Goal: Information Seeking & Learning: Understand process/instructions

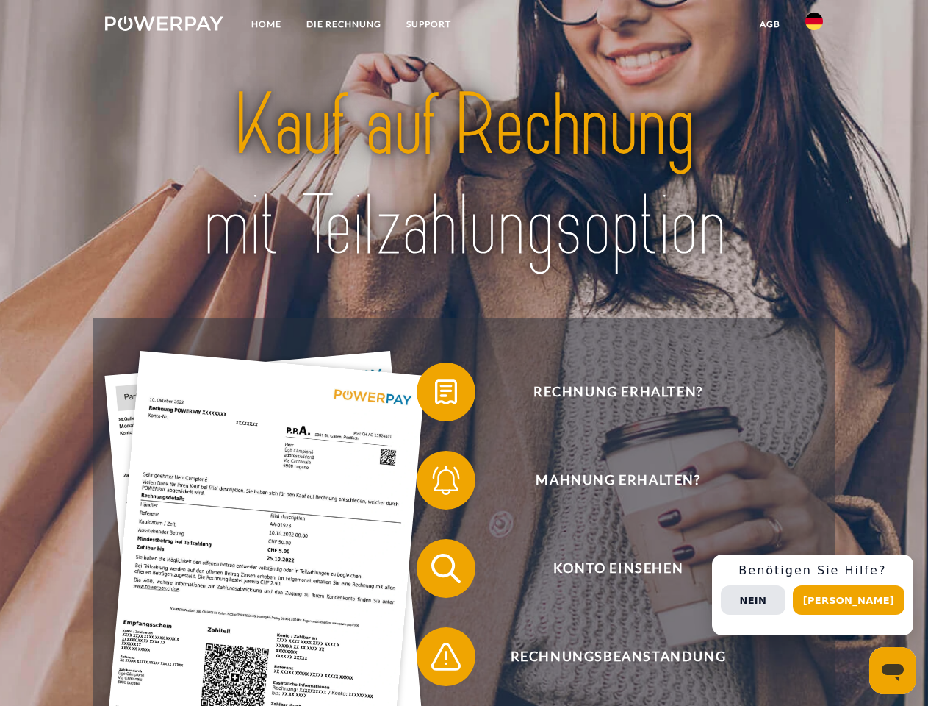
click at [164, 26] on img at bounding box center [164, 23] width 118 height 15
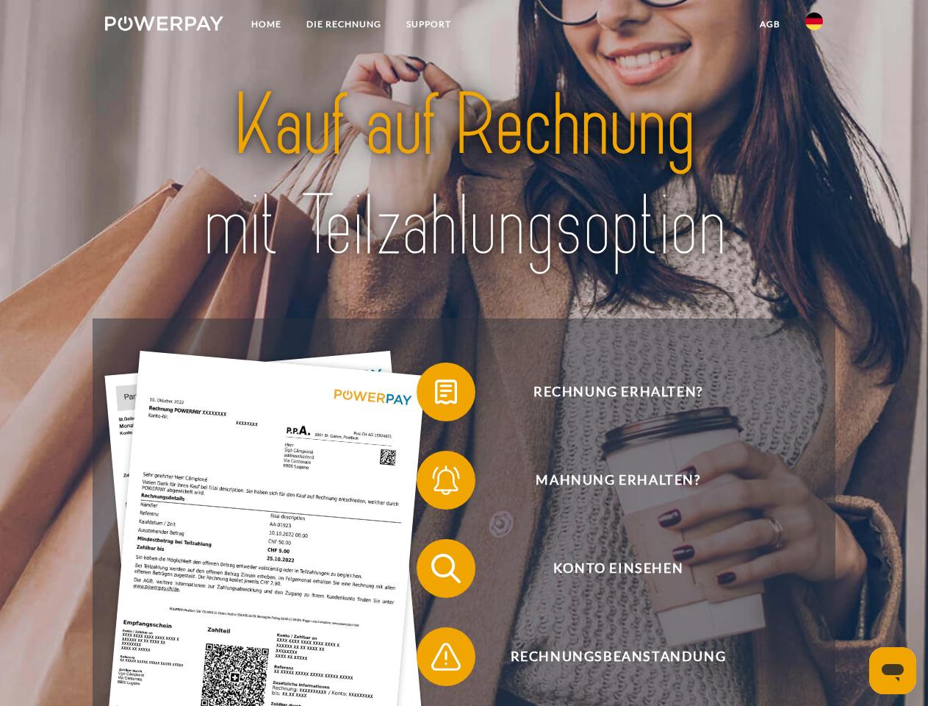
click at [814, 26] on img at bounding box center [815, 21] width 18 height 18
click at [770, 24] on link "agb" at bounding box center [770, 24] width 46 height 26
click at [435, 395] on span at bounding box center [423, 391] width 73 height 73
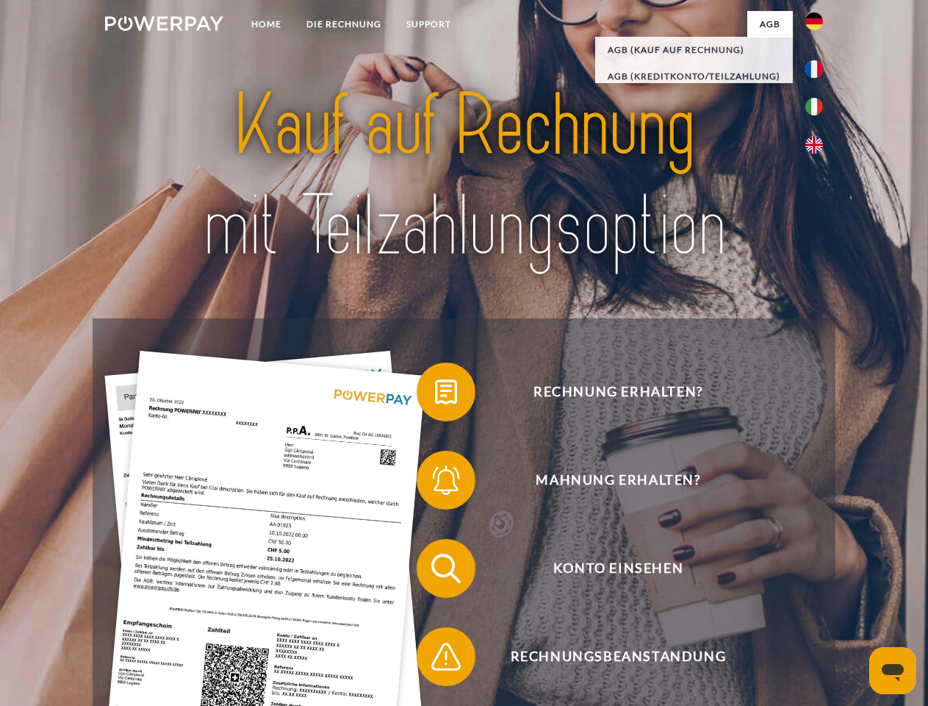
click at [435, 483] on span at bounding box center [423, 479] width 73 height 73
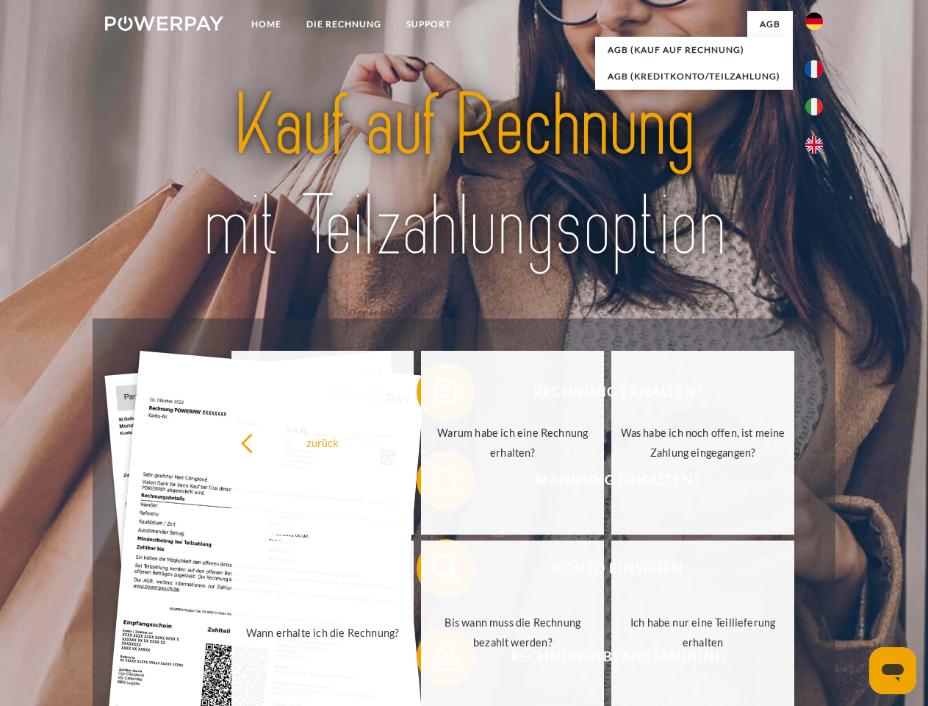
click at [435, 571] on link "Bis wann muss die Rechnung bezahlt werden?" at bounding box center [512, 632] width 183 height 184
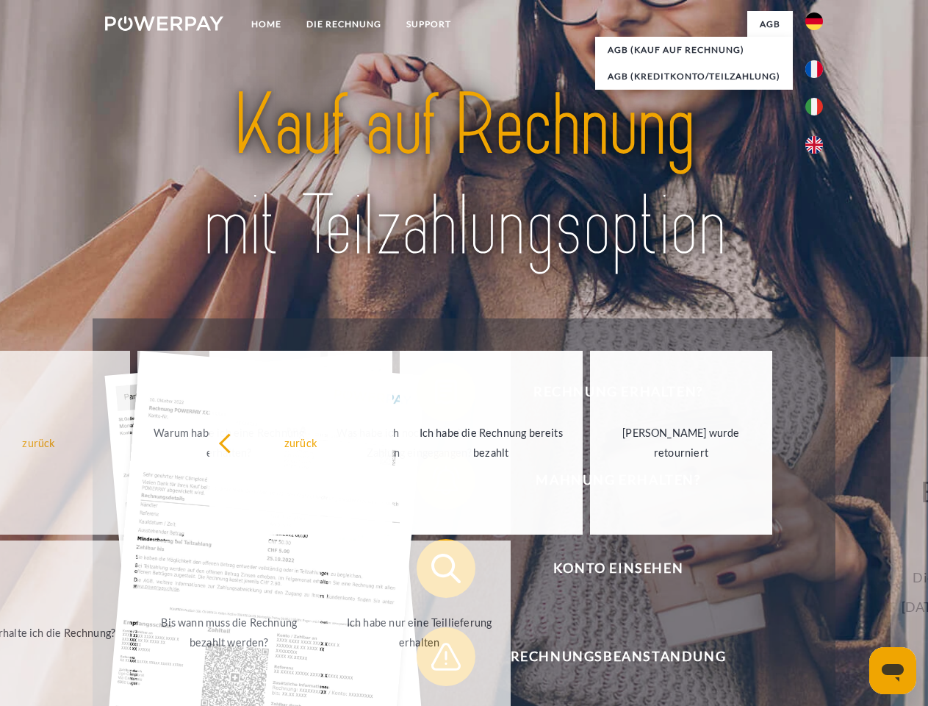
click at [435, 659] on span at bounding box center [423, 656] width 73 height 73
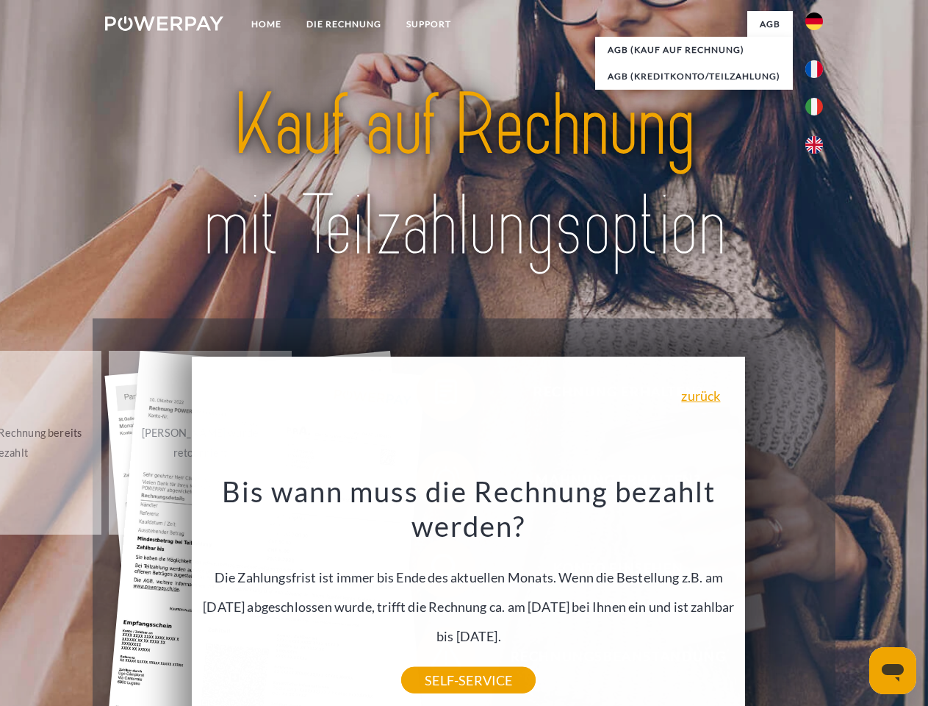
click at [818, 595] on div "Rechnung erhalten? Mahnung erhalten? Konto einsehen" at bounding box center [464, 612] width 742 height 588
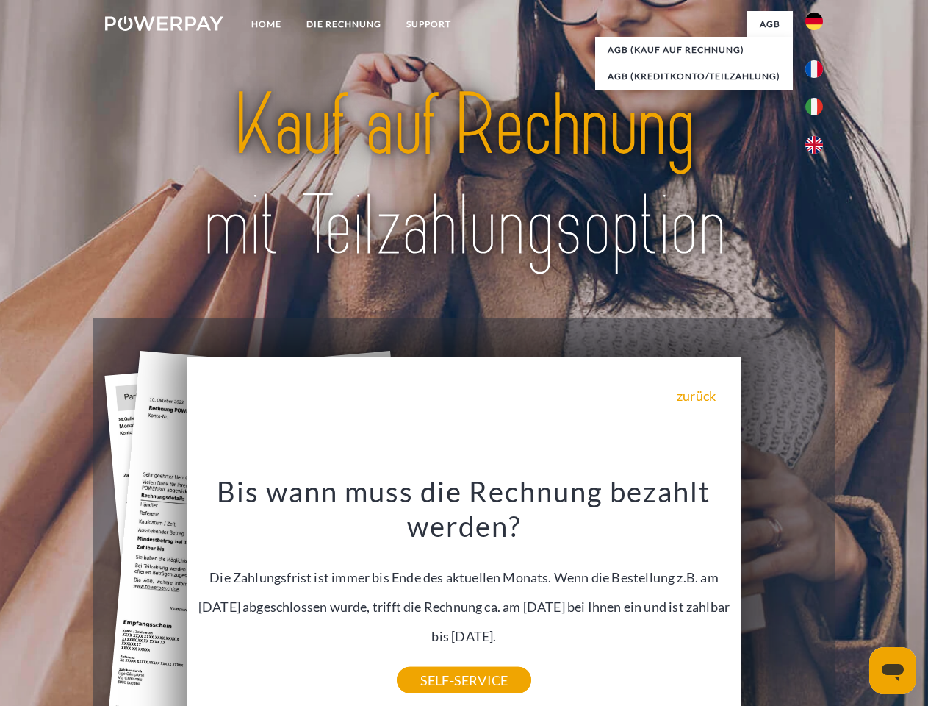
click at [782, 598] on span "Konto einsehen" at bounding box center [618, 568] width 360 height 59
click at [854, 600] on header "Home DIE RECHNUNG SUPPORT" at bounding box center [464, 507] width 928 height 1015
